Goal: Check status: Check status

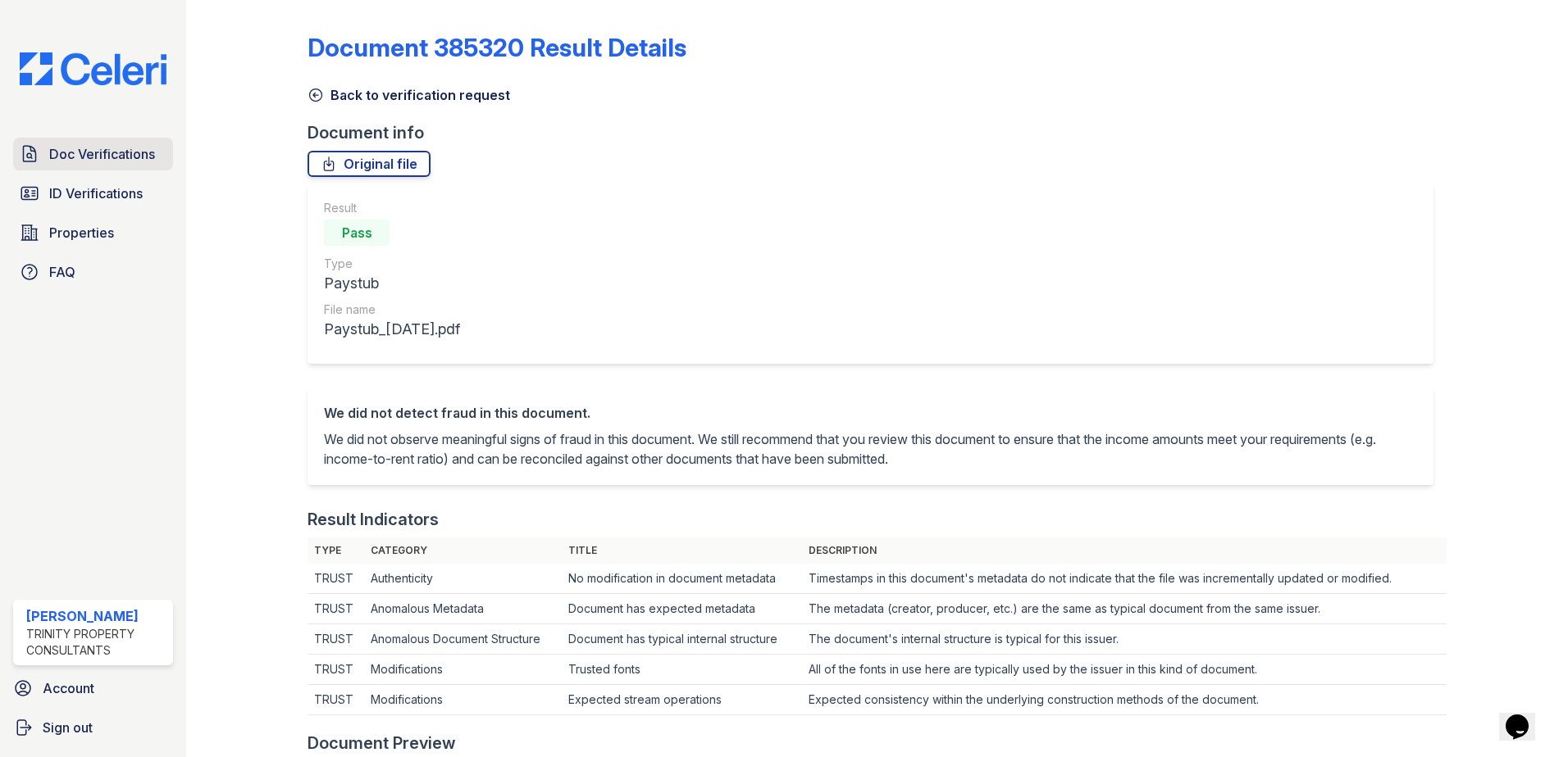
click at [107, 154] on span "Doc Verifications" at bounding box center [101, 154] width 106 height 20
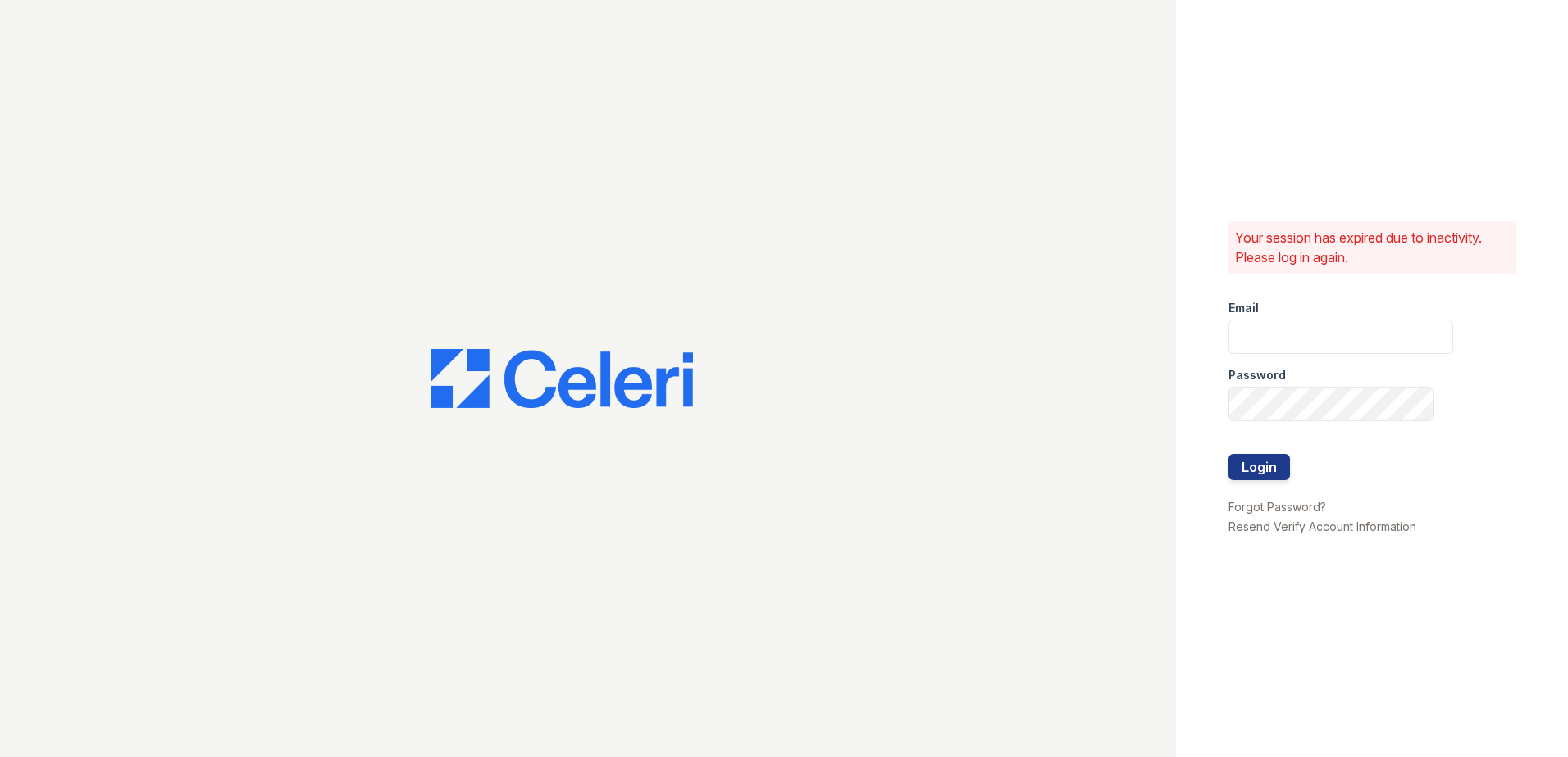
type input "[EMAIL_ADDRESS][DOMAIN_NAME]"
click at [1263, 469] on button "Login" at bounding box center [1259, 467] width 61 height 26
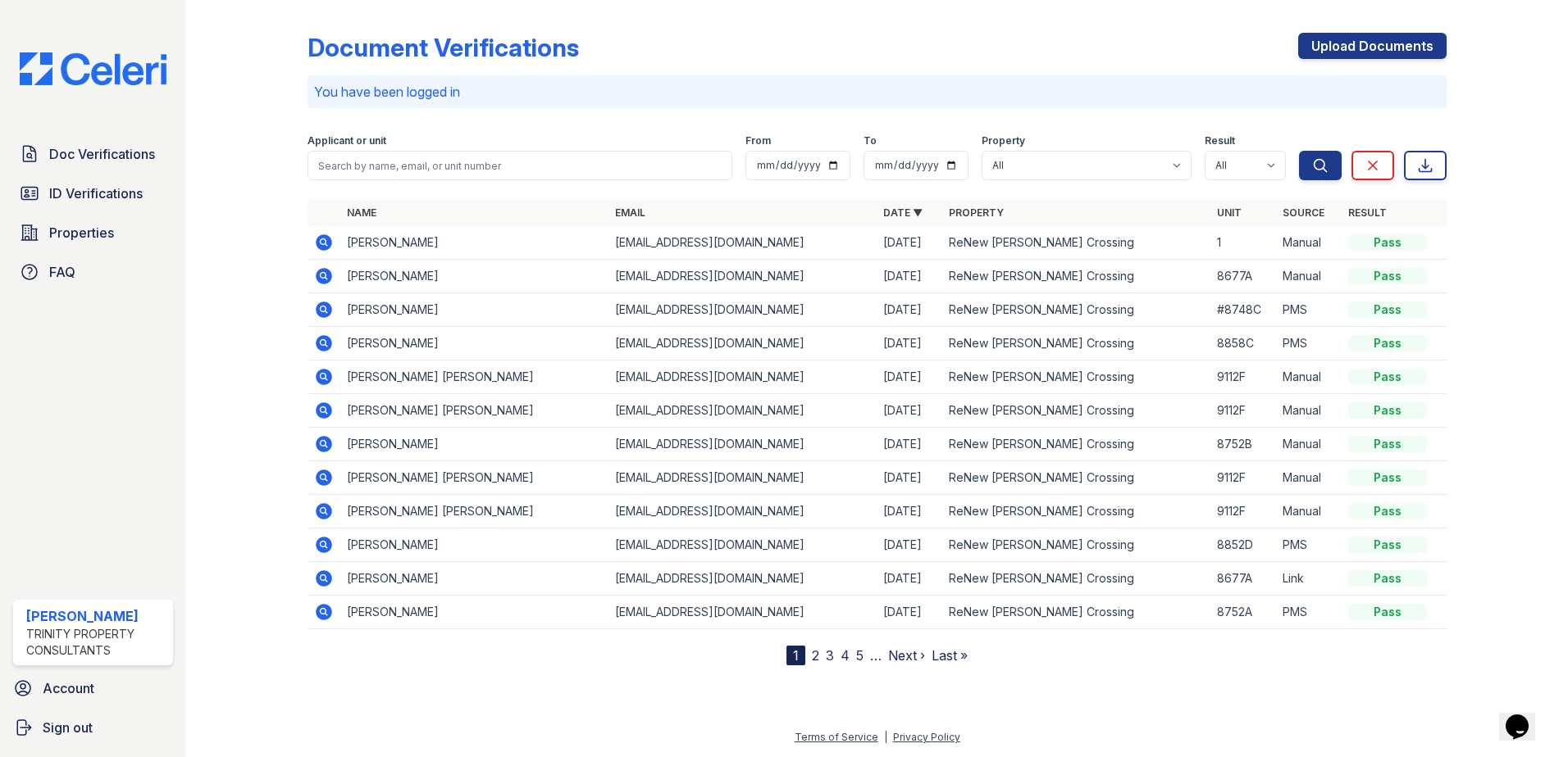
click at [415, 135] on div "Applicant or unit" at bounding box center [520, 143] width 425 height 16
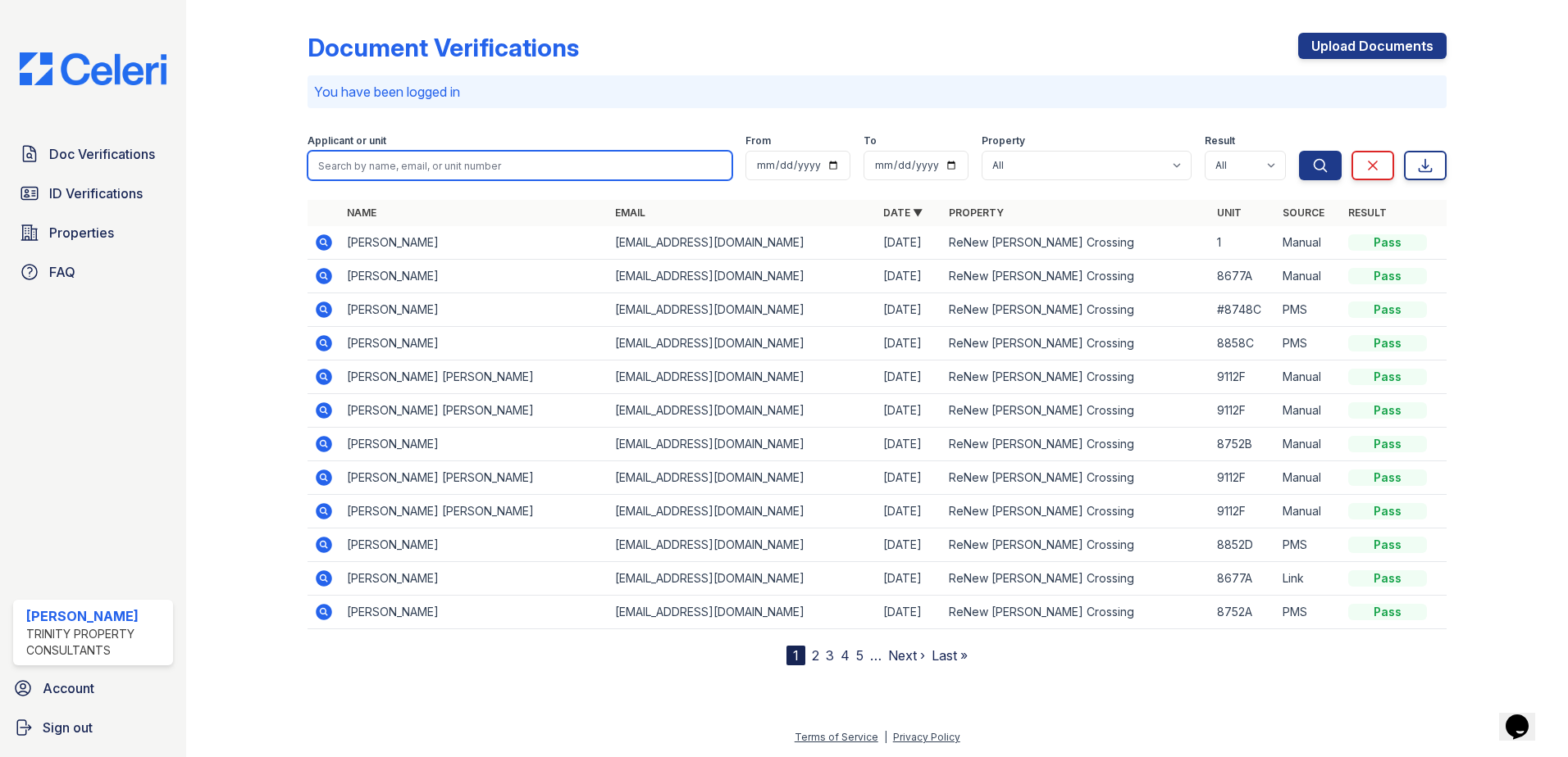
click at [421, 171] on input "search" at bounding box center [520, 165] width 425 height 30
type input "juatin"
click at [1299, 151] on button "Search" at bounding box center [1319, 165] width 42 height 30
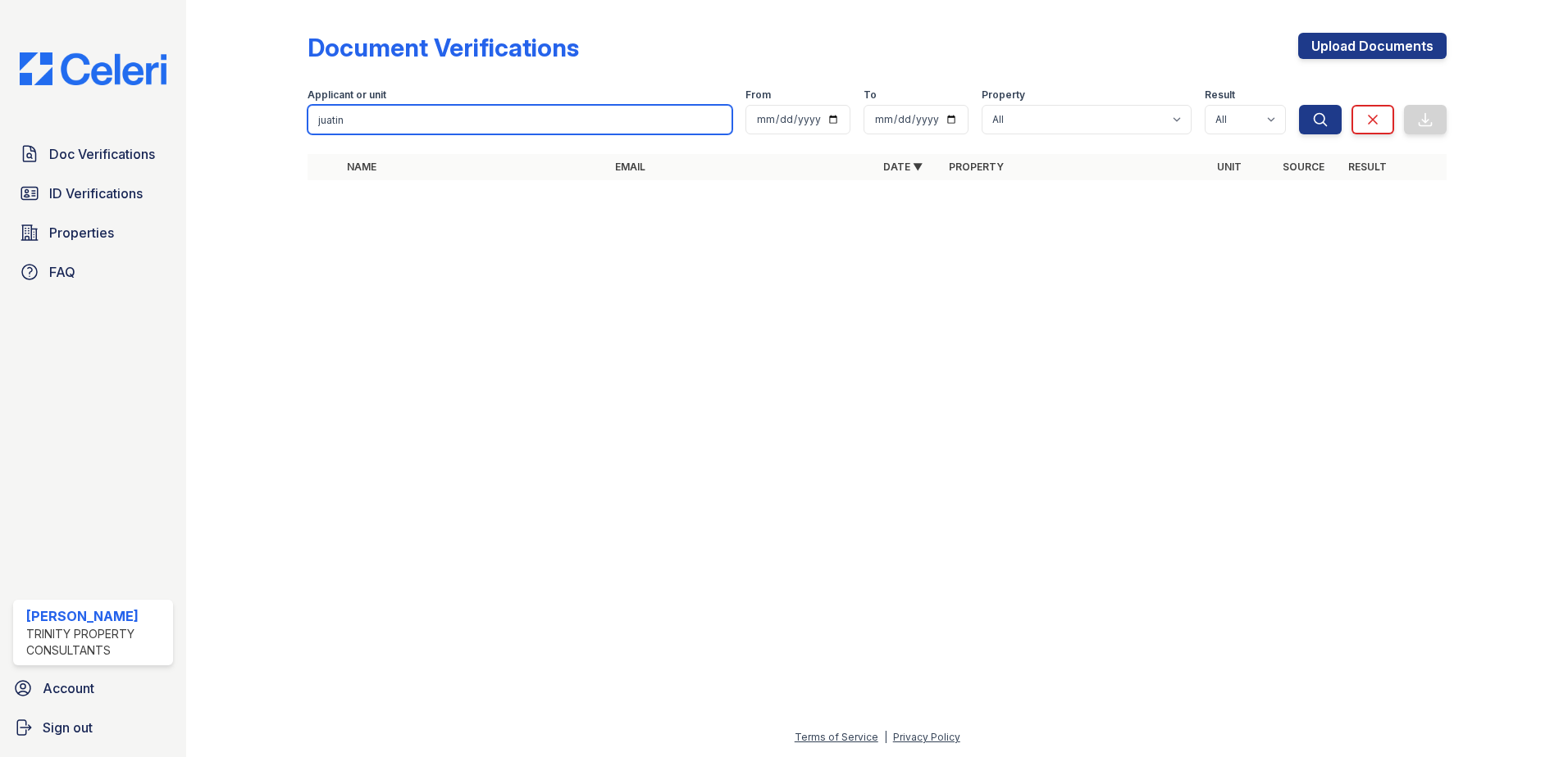
drag, startPoint x: 351, startPoint y: 120, endPoint x: 303, endPoint y: 120, distance: 48.0
click at [303, 120] on div "Document Verifications Upload Documents Filter Applicant or unit juatin From To…" at bounding box center [877, 111] width 1329 height 223
type input "justin"
click at [1299, 105] on button "Search" at bounding box center [1319, 119] width 42 height 30
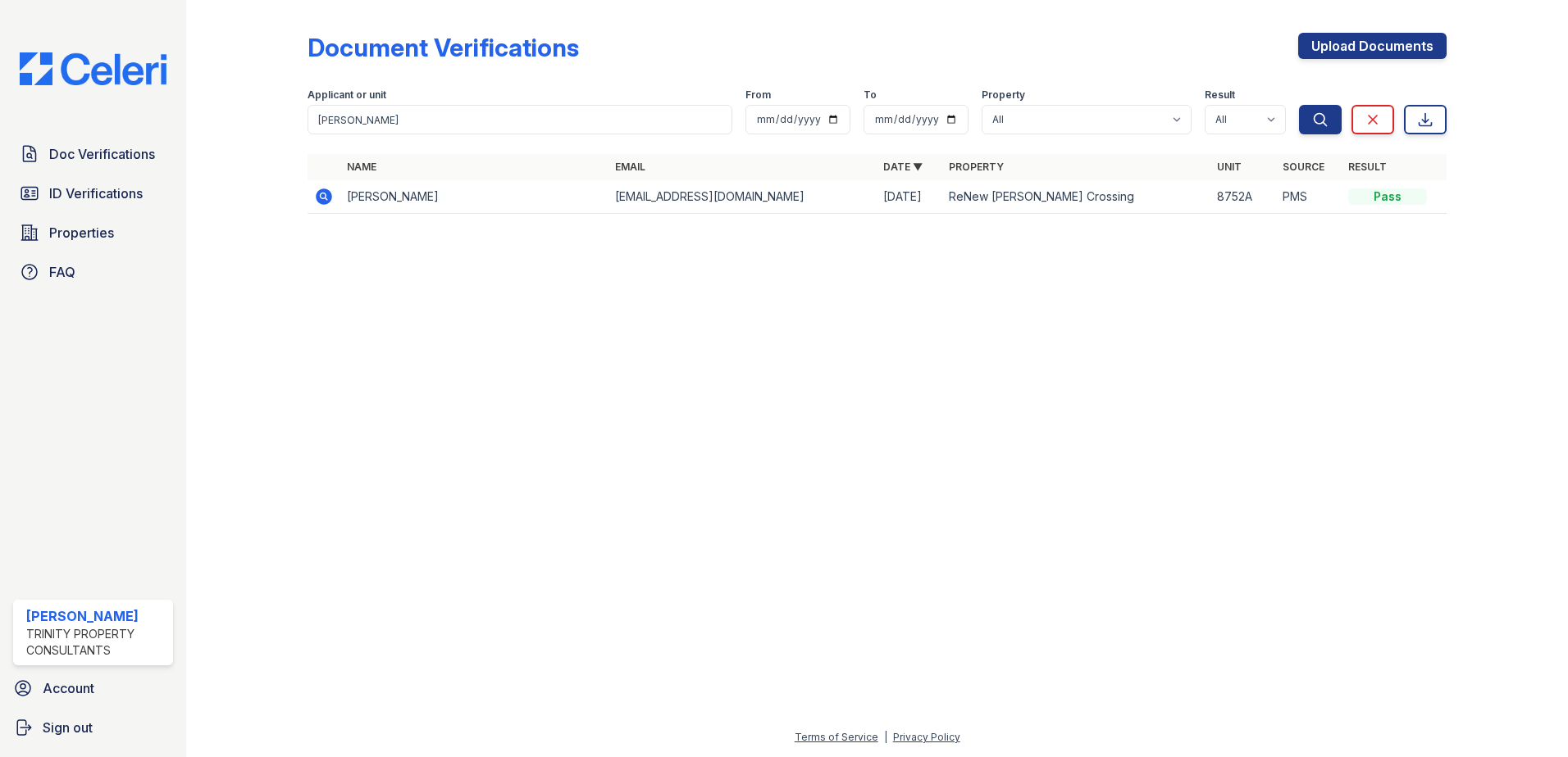
click at [328, 200] on icon at bounding box center [324, 197] width 16 height 16
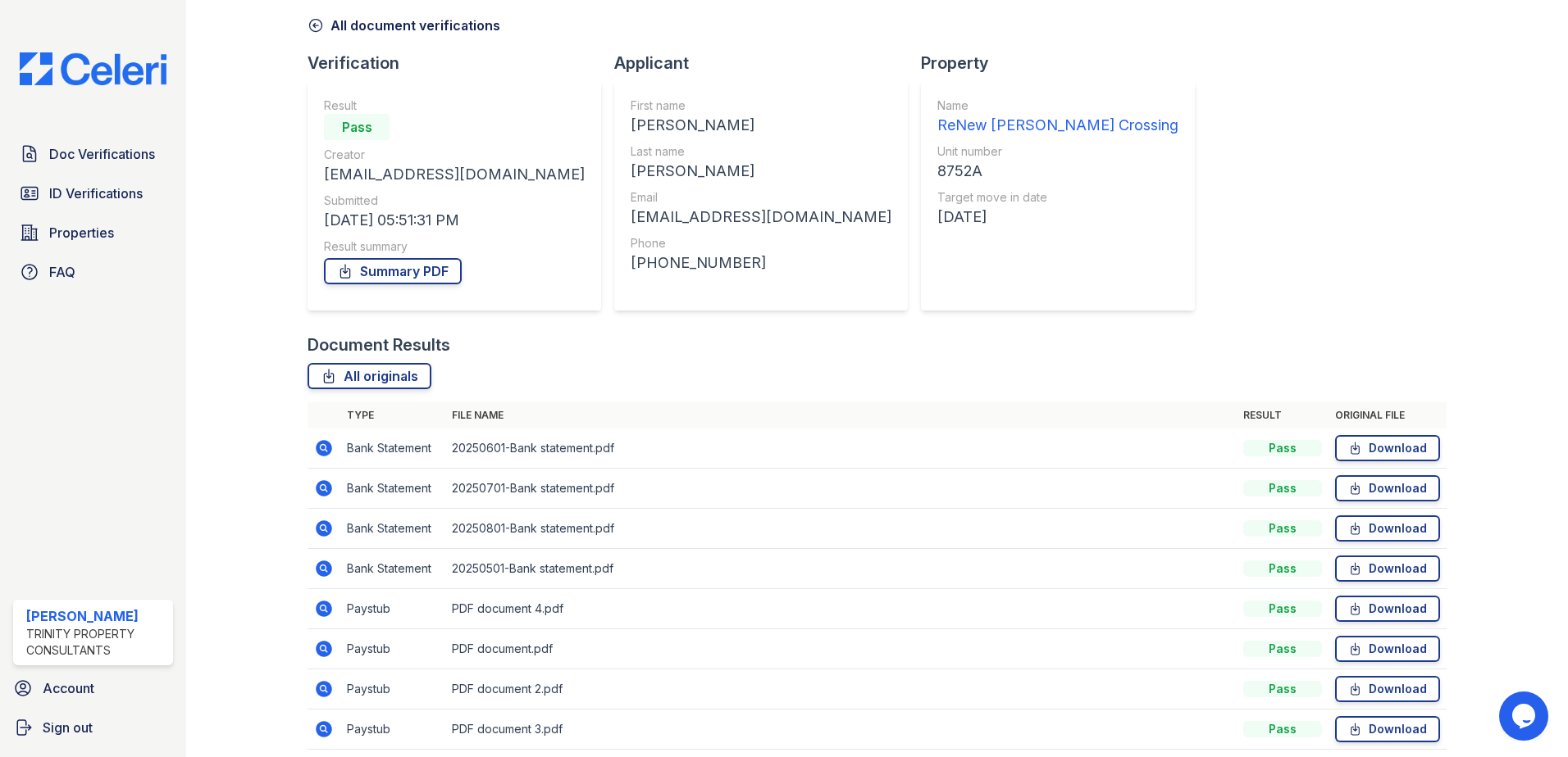
scroll to position [135, 0]
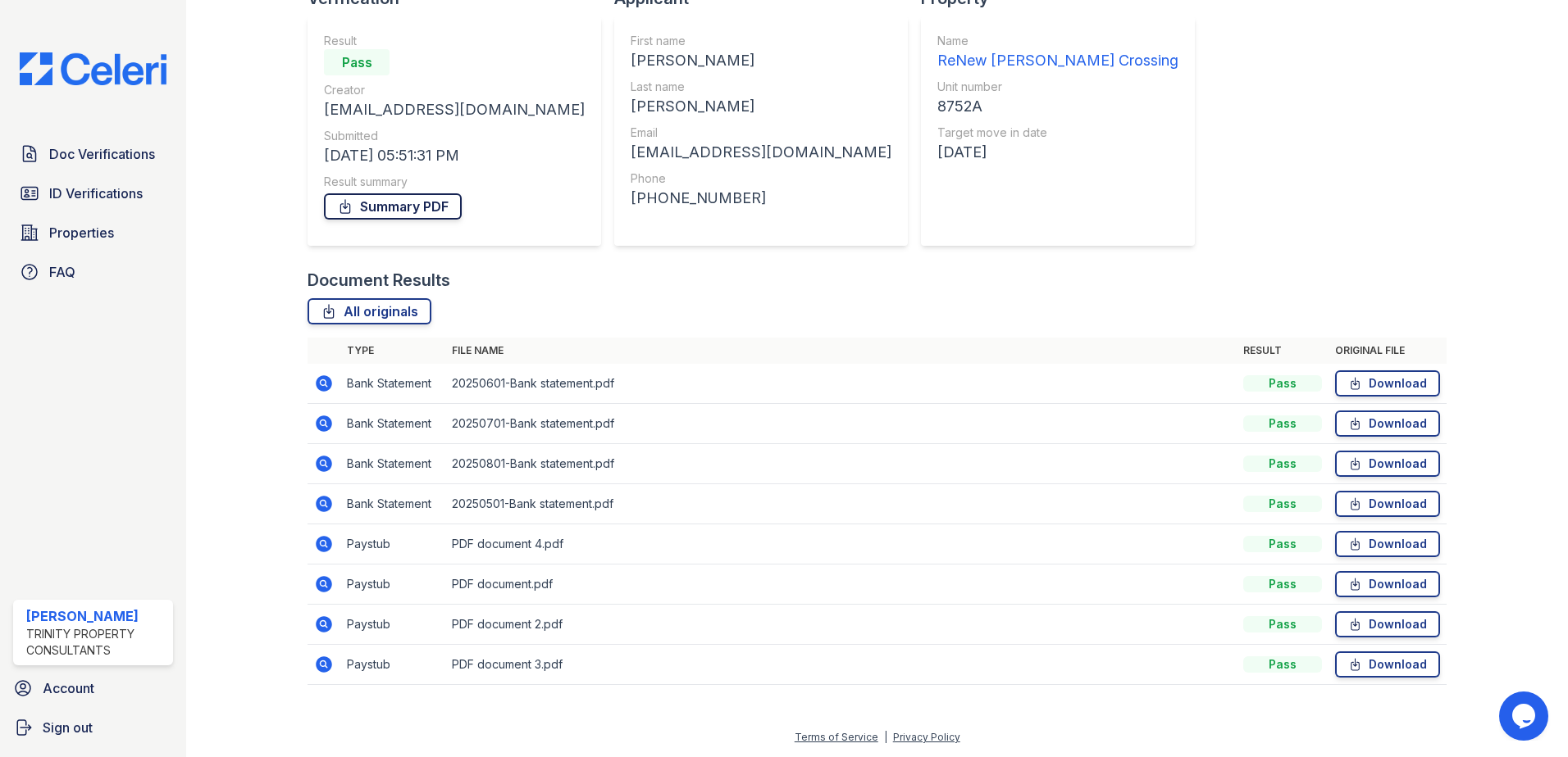
click at [358, 201] on link "Summary PDF" at bounding box center [392, 206] width 137 height 26
click at [119, 159] on span "Doc Verifications" at bounding box center [101, 154] width 106 height 20
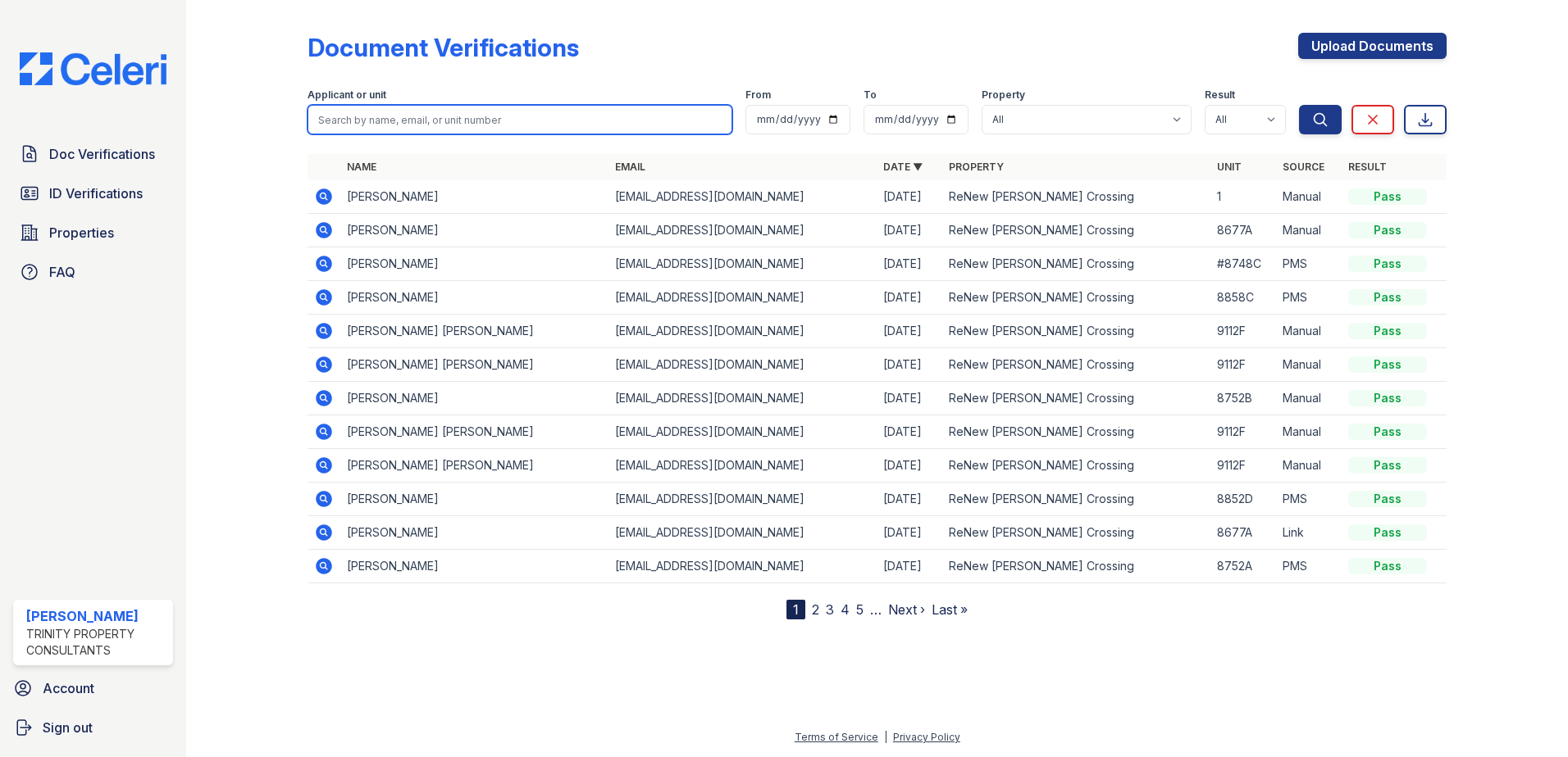
click at [397, 111] on input "search" at bounding box center [520, 119] width 425 height 30
type input "steney"
click at [1299, 105] on button "Search" at bounding box center [1319, 119] width 42 height 30
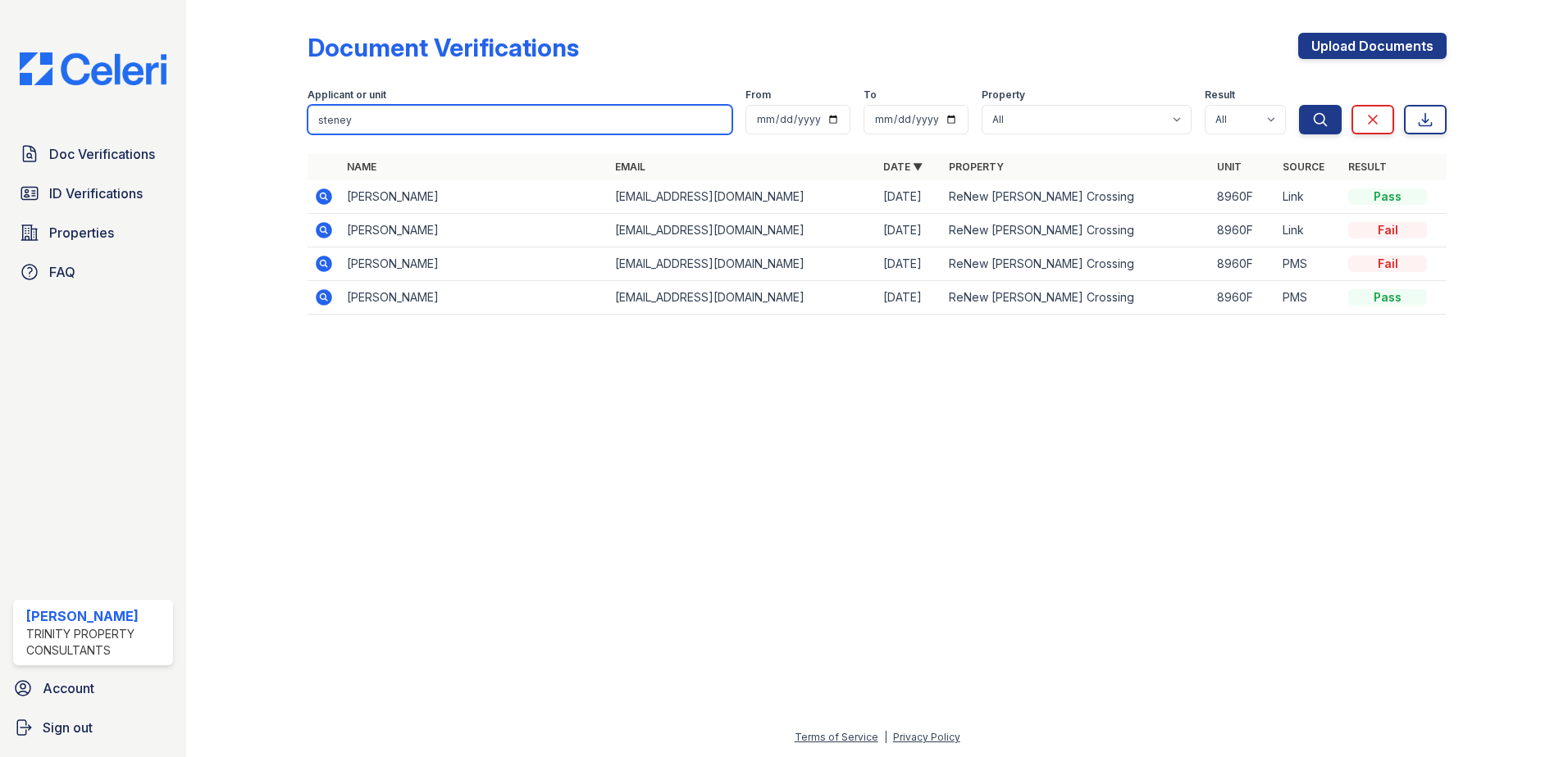
drag, startPoint x: 380, startPoint y: 117, endPoint x: 293, endPoint y: 105, distance: 87.8
click at [293, 105] on div "Document Verifications Upload Documents Filter Applicant or unit steney From To…" at bounding box center [877, 179] width 1329 height 358
type input "schwan"
click at [1299, 105] on button "Search" at bounding box center [1319, 119] width 42 height 30
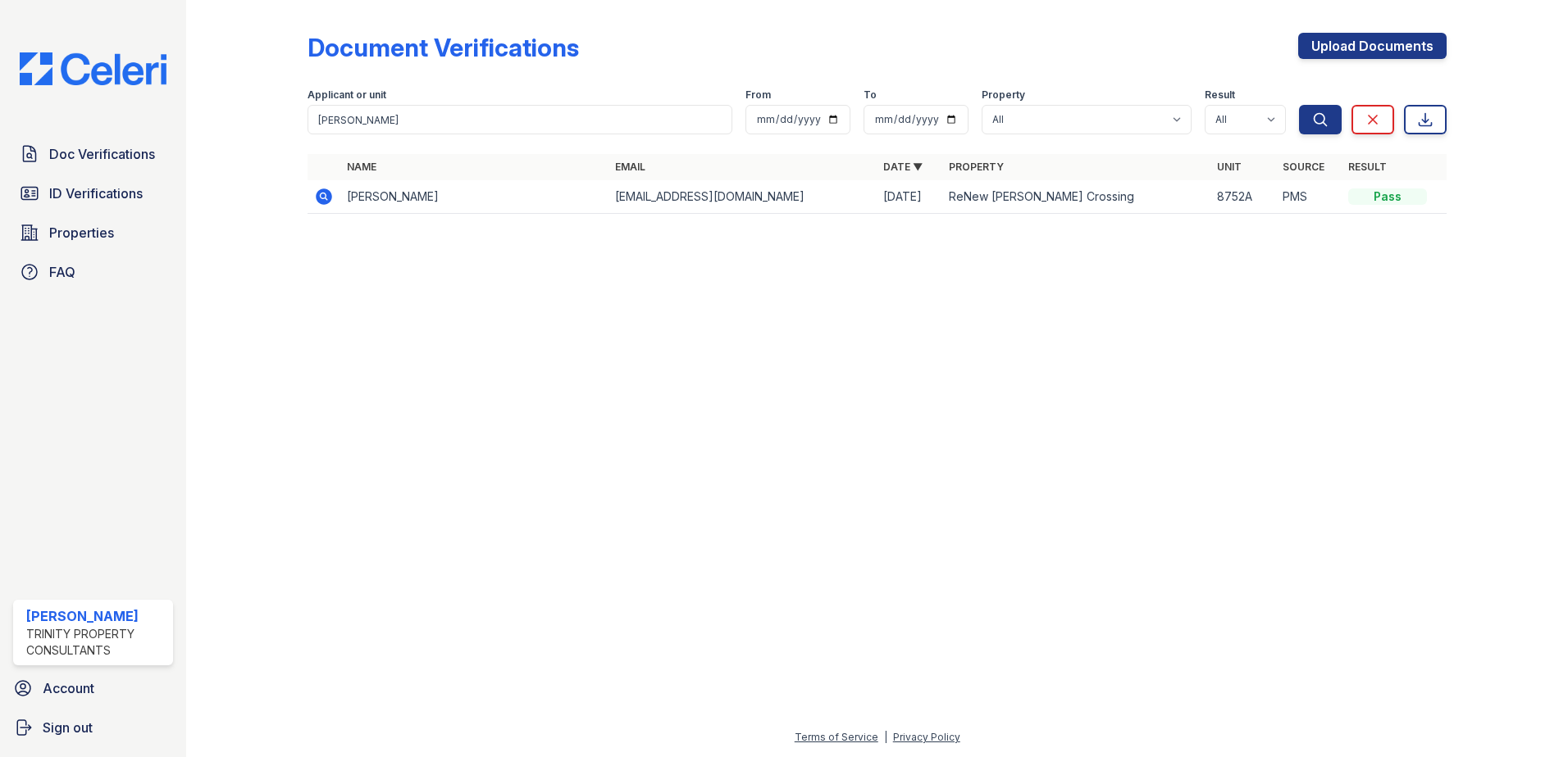
click at [323, 194] on icon at bounding box center [323, 195] width 5 height 5
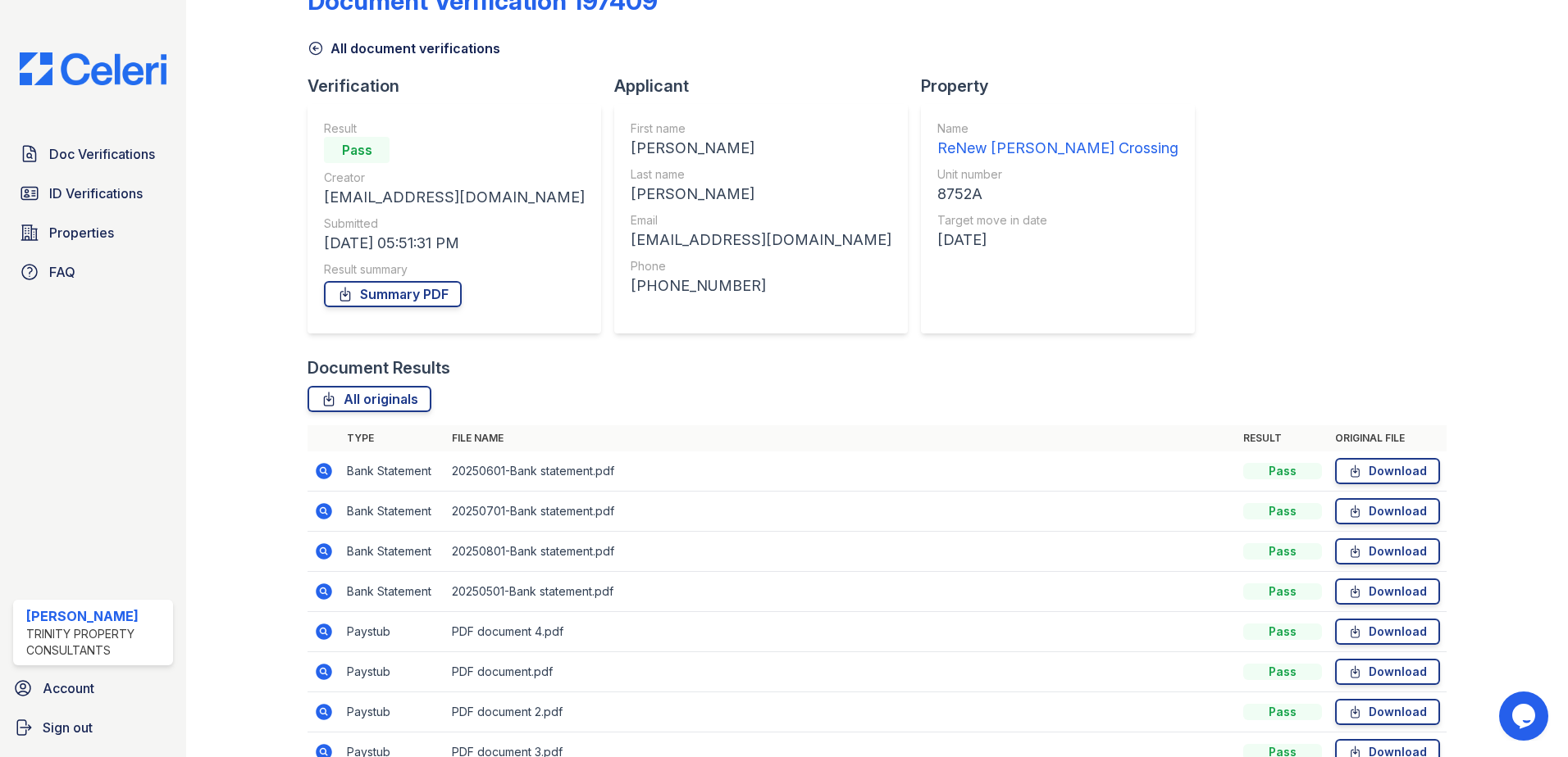
scroll to position [82, 0]
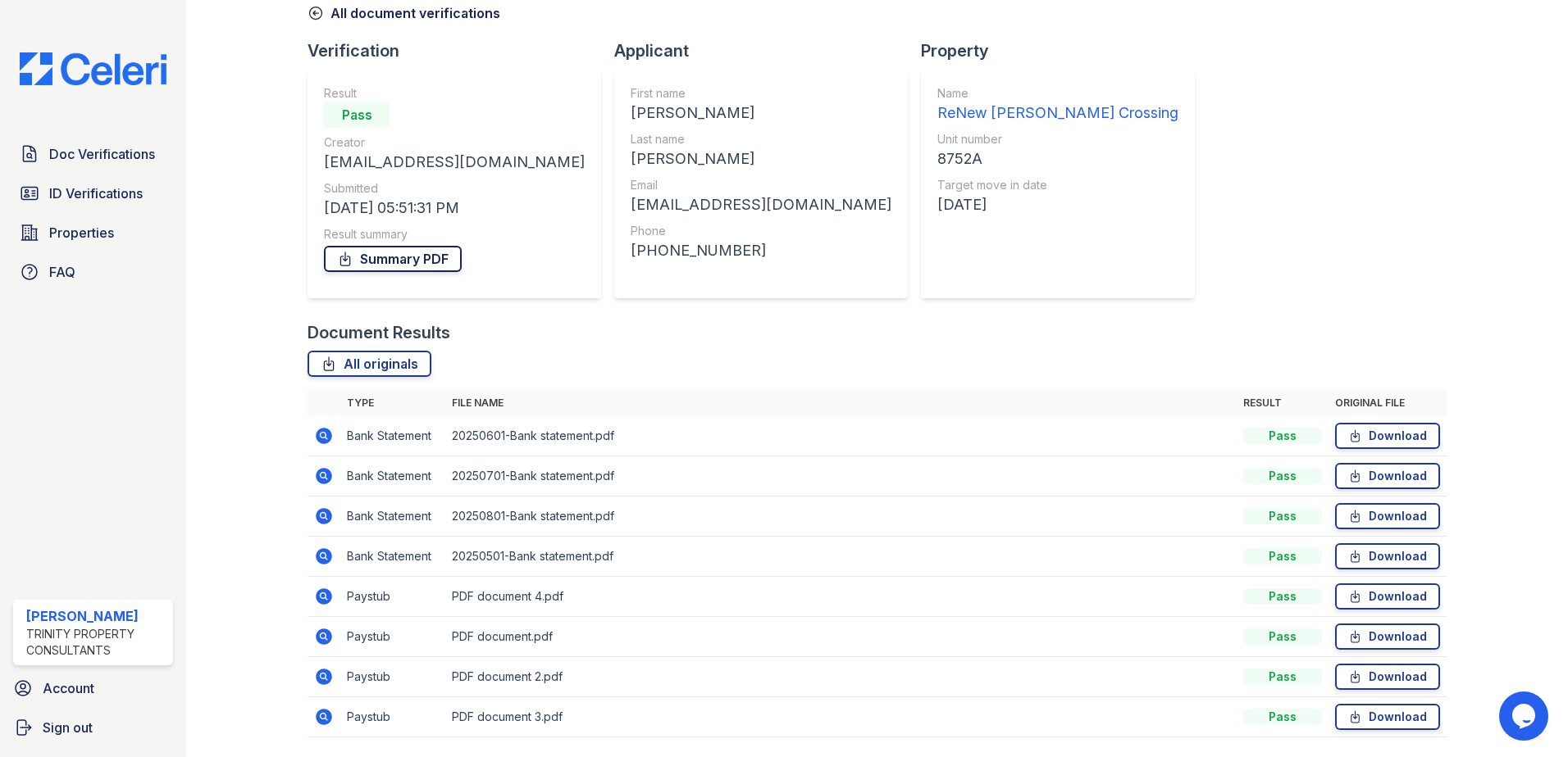
click at [396, 257] on link "Summary PDF" at bounding box center [392, 258] width 137 height 26
